Goal: Task Accomplishment & Management: Manage account settings

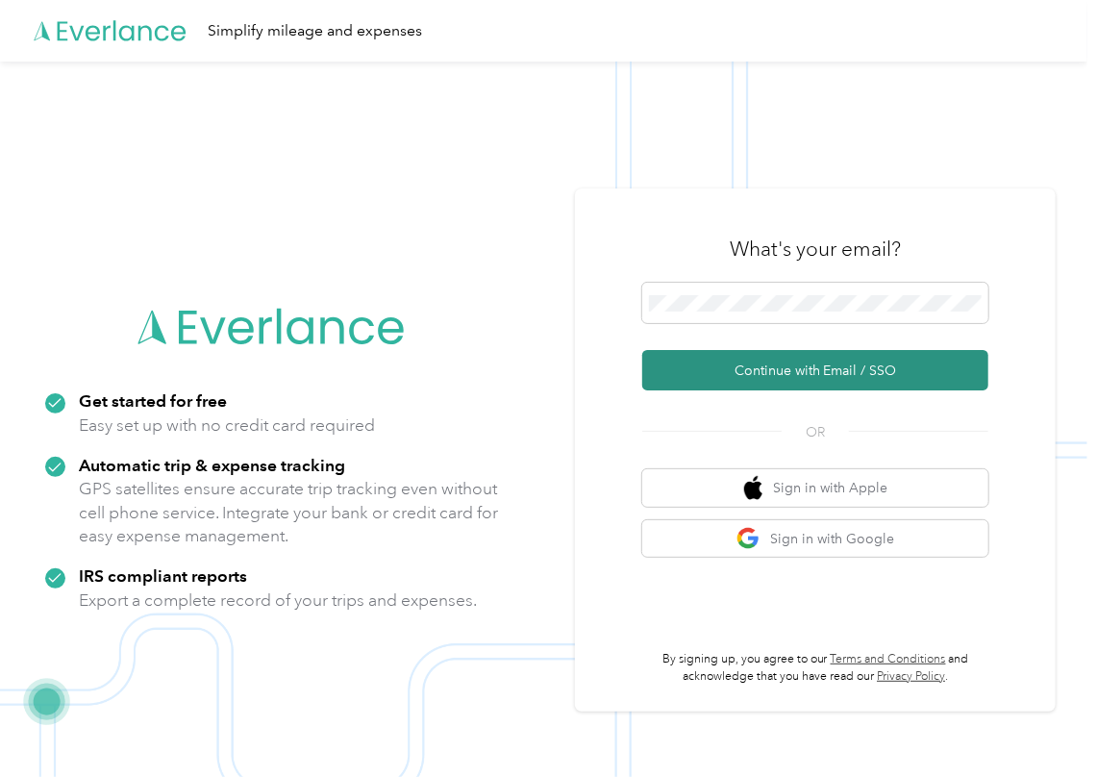
click at [677, 365] on button "Continue with Email / SSO" at bounding box center [815, 370] width 346 height 40
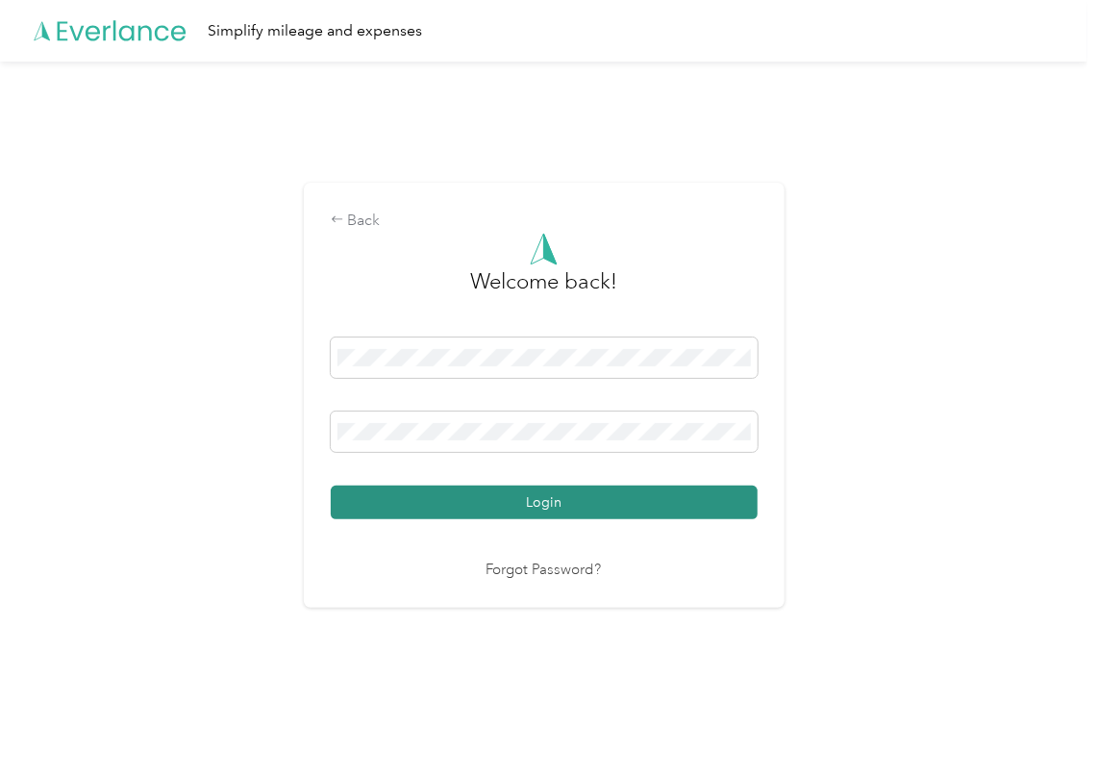
click at [394, 497] on button "Login" at bounding box center [544, 503] width 427 height 34
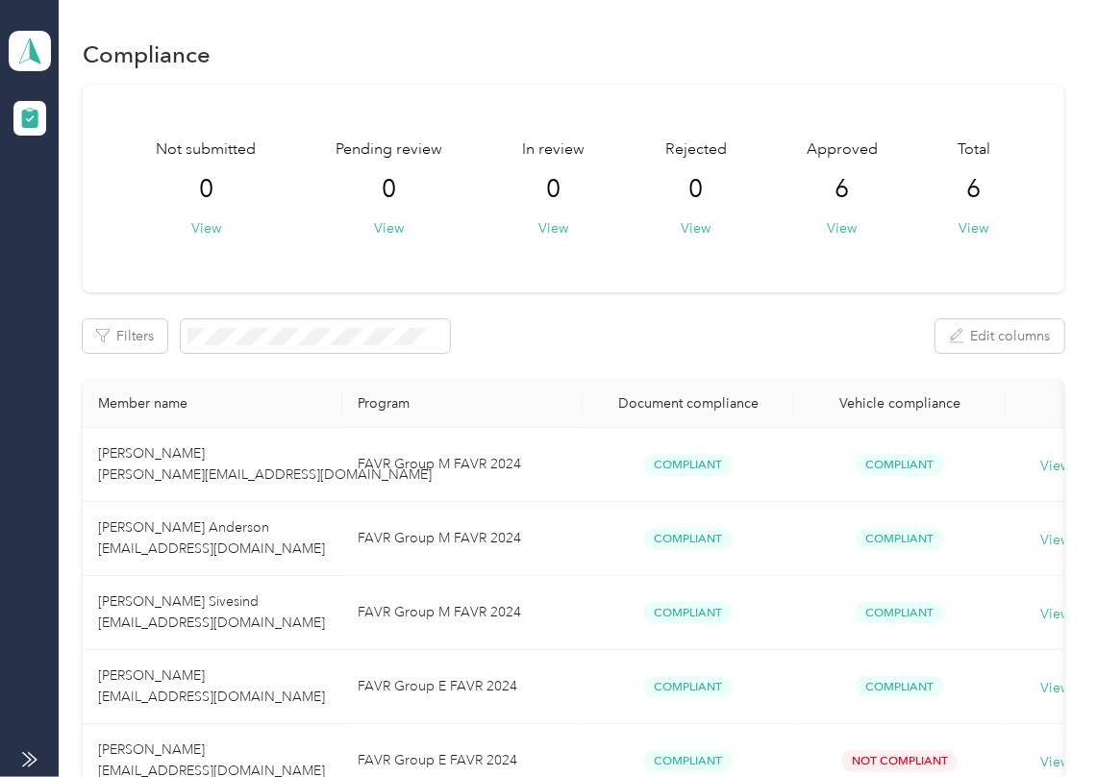
click at [577, 320] on div "Filters Edit columns" at bounding box center [574, 336] width 982 height 34
click at [543, 292] on div "Not submitted 0 View Pending review 0 View In review 0 View Rejected 0 View App…" at bounding box center [574, 510] width 982 height 850
click at [35, 38] on icon at bounding box center [29, 51] width 29 height 27
click at [88, 191] on div "Log out" at bounding box center [62, 201] width 74 height 20
